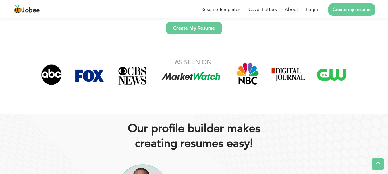
scroll to position [348, 0]
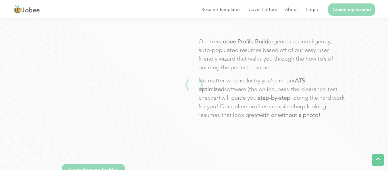
scroll to position [404, 0]
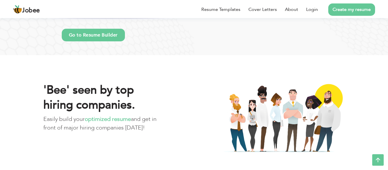
drag, startPoint x: 391, startPoint y: 11, endPoint x: 389, endPoint y: 24, distance: 12.7
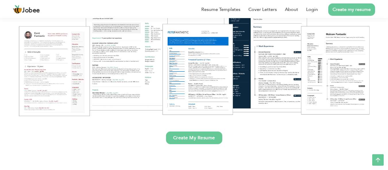
scroll to position [27, 0]
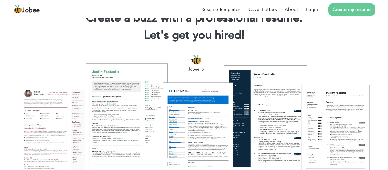
click at [137, 5] on div "Jobee Resume Templates Cover Letters About Login Create my resume" at bounding box center [194, 9] width 370 height 15
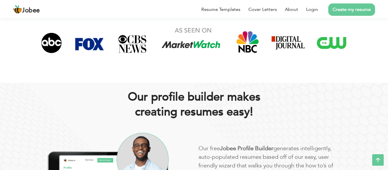
scroll to position [189, 0]
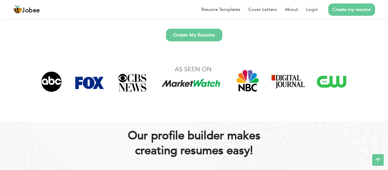
click at [354, 16] on link "Create my resume" at bounding box center [351, 9] width 47 height 12
